Goal: Information Seeking & Learning: Learn about a topic

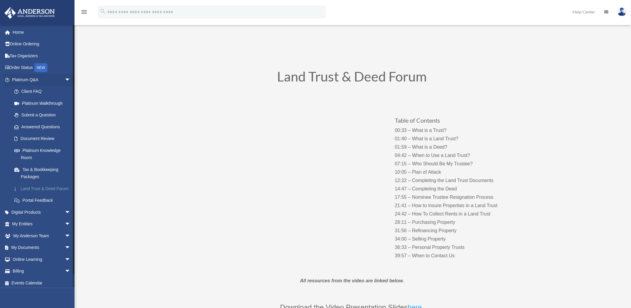
click at [54, 190] on link "Land Trust & Deed Forum" at bounding box center [43, 189] width 71 height 12
click at [36, 67] on link "Order Status NEW" at bounding box center [41, 68] width 75 height 12
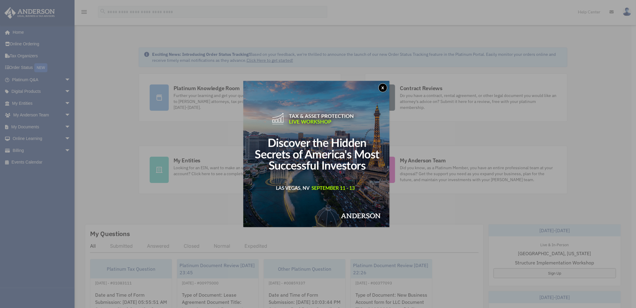
click at [350, 183] on img at bounding box center [316, 154] width 146 height 146
click at [156, 122] on div "x" at bounding box center [318, 154] width 636 height 308
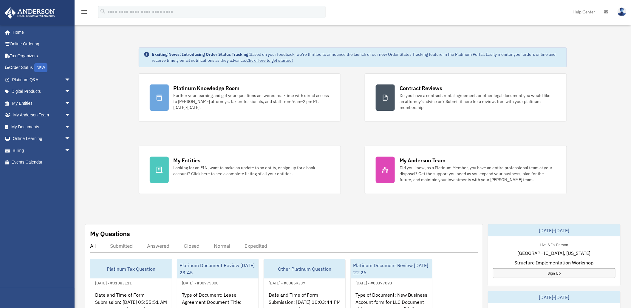
click at [113, 120] on div "Exciting News: Introducing Order Status Tracking! Based on your feedback, we're…" at bounding box center [353, 301] width 566 height 536
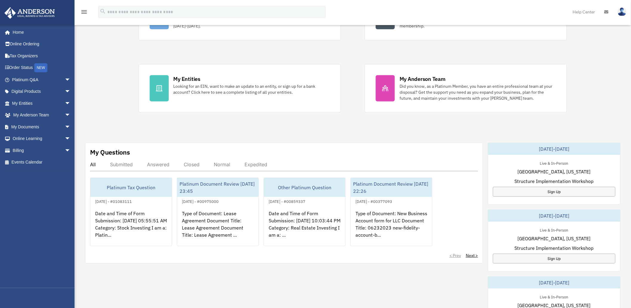
scroll to position [82, 0]
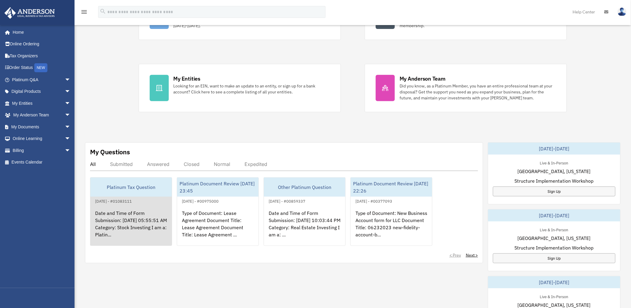
click at [130, 239] on div "Date and Time of Form Submission: 08/20/2025 05:55:51 AM Category: Stock Invest…" at bounding box center [130, 228] width 81 height 47
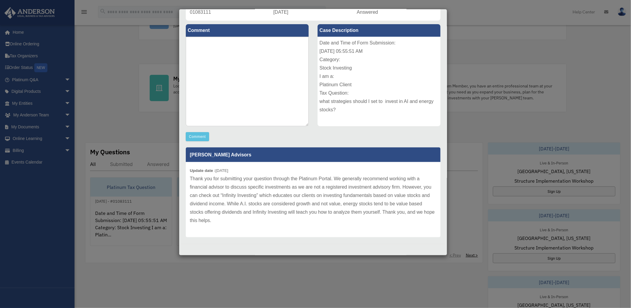
scroll to position [0, 0]
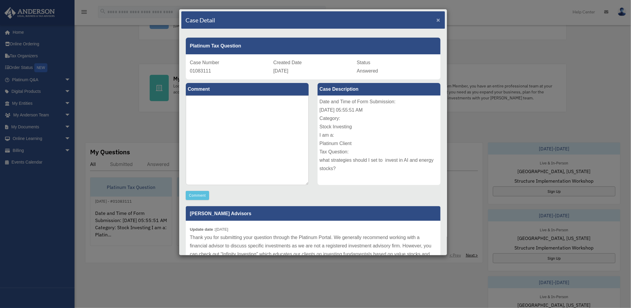
click at [437, 20] on span "×" at bounding box center [439, 19] width 4 height 7
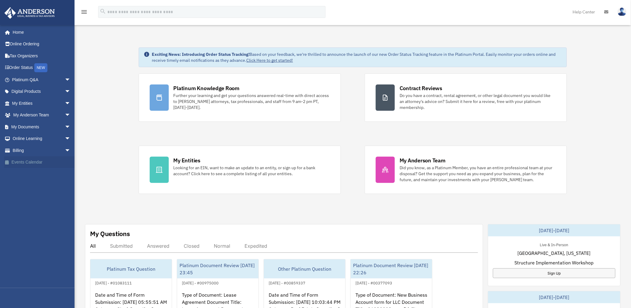
click at [49, 166] on link "Events Calendar" at bounding box center [41, 162] width 75 height 12
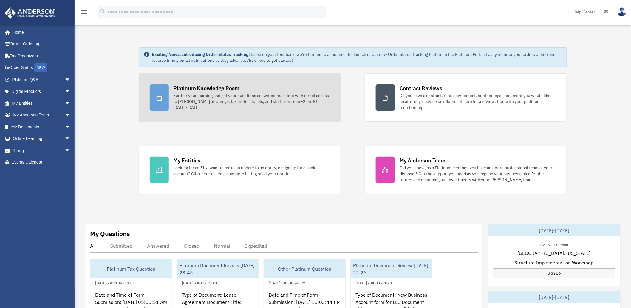
click at [160, 95] on icon at bounding box center [159, 97] width 7 height 7
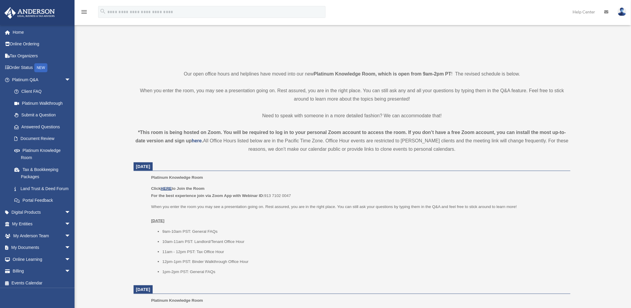
scroll to position [111, 0]
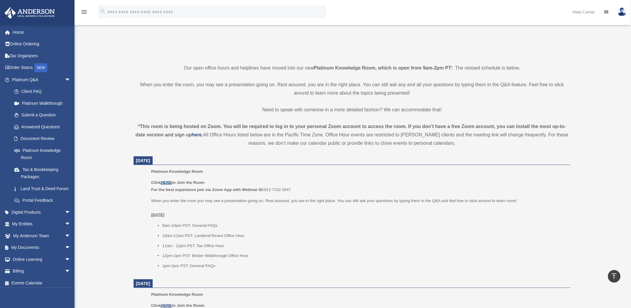
click at [166, 182] on u "HERE" at bounding box center [166, 182] width 11 height 4
drag, startPoint x: 169, startPoint y: 181, endPoint x: 126, endPoint y: 221, distance: 59.3
click at [126, 221] on div "Platinum Knowledge Room date_range Published on Last updated July 1, 2025 Novem…" at bounding box center [352, 312] width 455 height 776
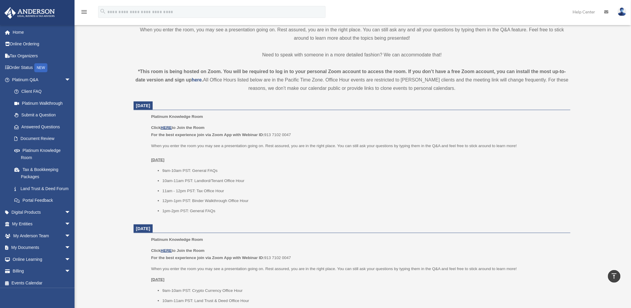
scroll to position [171, 0]
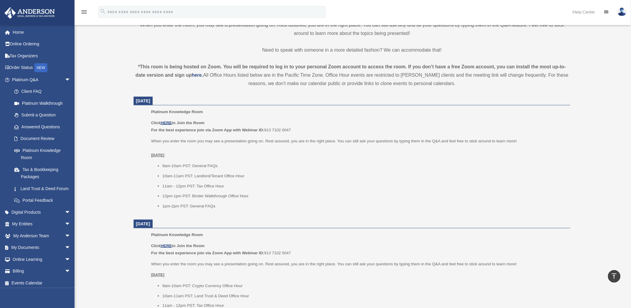
click at [124, 254] on div "Platinum Knowledge Room date_range Published on Last updated July 1, 2025 Novem…" at bounding box center [352, 251] width 459 height 779
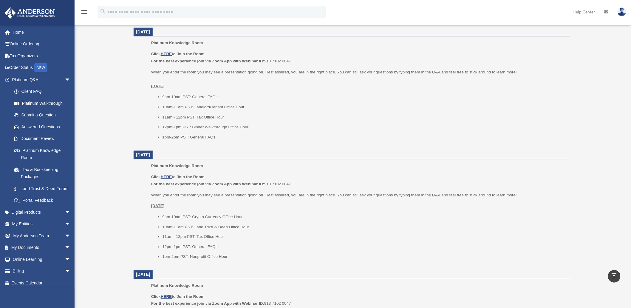
scroll to position [240, 0]
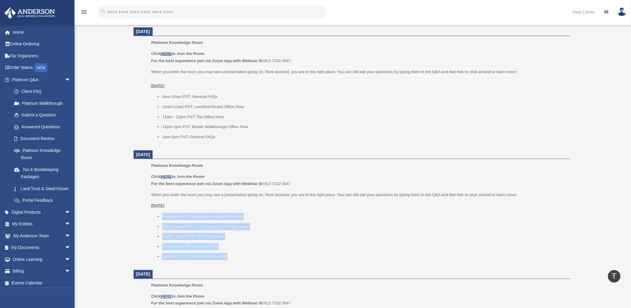
drag, startPoint x: 229, startPoint y: 258, endPoint x: 161, endPoint y: 217, distance: 79.3
click at [161, 217] on ul "9am-10am PST: Crypto Currency Office Hour 10am-11am PST: Land Trust & Deed Offi…" at bounding box center [358, 236] width 415 height 47
copy ul "9am-10am PST: Crypto Currency Office Hour 10am-11am PST: Land Trust & Deed Offi…"
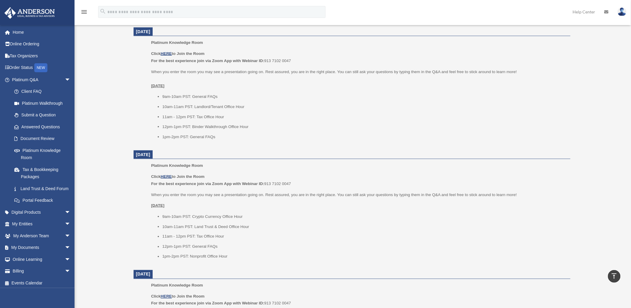
click at [292, 198] on div "Click HERE to Join the Room For the best experience join via Zoom App with Webi…" at bounding box center [358, 216] width 415 height 87
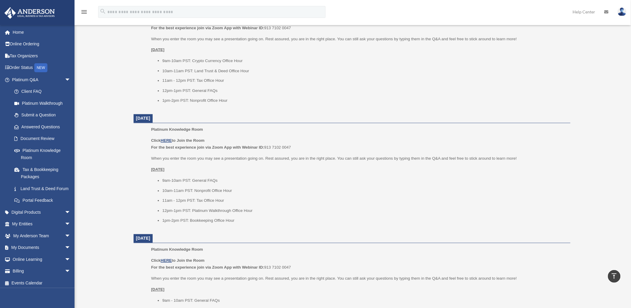
scroll to position [406, 0]
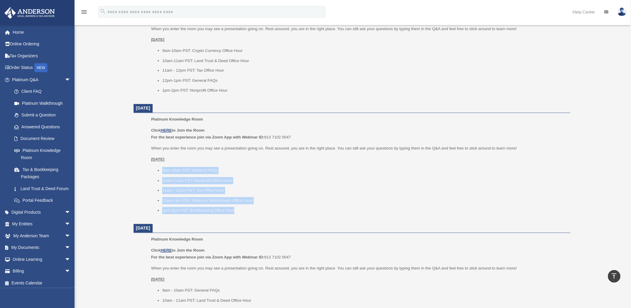
drag, startPoint x: 235, startPoint y: 210, endPoint x: 162, endPoint y: 171, distance: 82.5
click at [162, 171] on ul "9am-10am PST: General FAQs 10am-11am PST: Nonprofit Office Hour 11am - 12pm PST…" at bounding box center [358, 190] width 415 height 47
copy ul "9am-10am PST: General FAQs 10am-11am PST: Nonprofit Office Hour 11am - 12pm PST…"
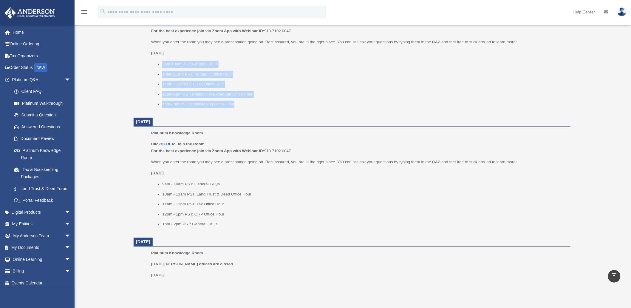
scroll to position [513, 0]
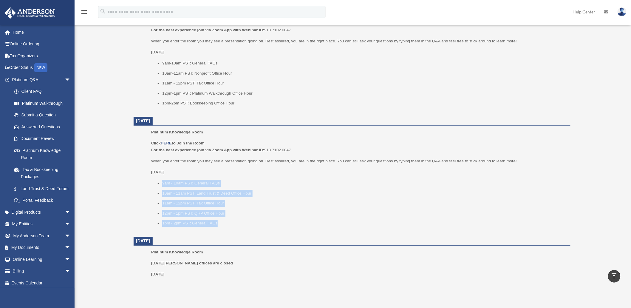
drag, startPoint x: 220, startPoint y: 222, endPoint x: 163, endPoint y: 186, distance: 66.8
click at [163, 186] on ul "9am - 10am PST: General FAQs 10am - 11am PST: Land Trust & Deed Office Hour 11a…" at bounding box center [358, 203] width 415 height 47
copy ul "9am - 10am PST: General FAQs 10am - 11am PST: Land Trust & Deed Office Hour 11a…"
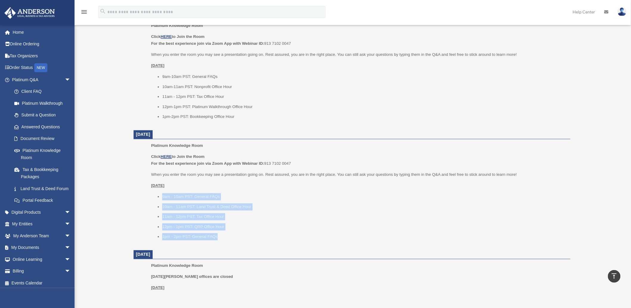
scroll to position [500, 0]
